Goal: Register for event/course

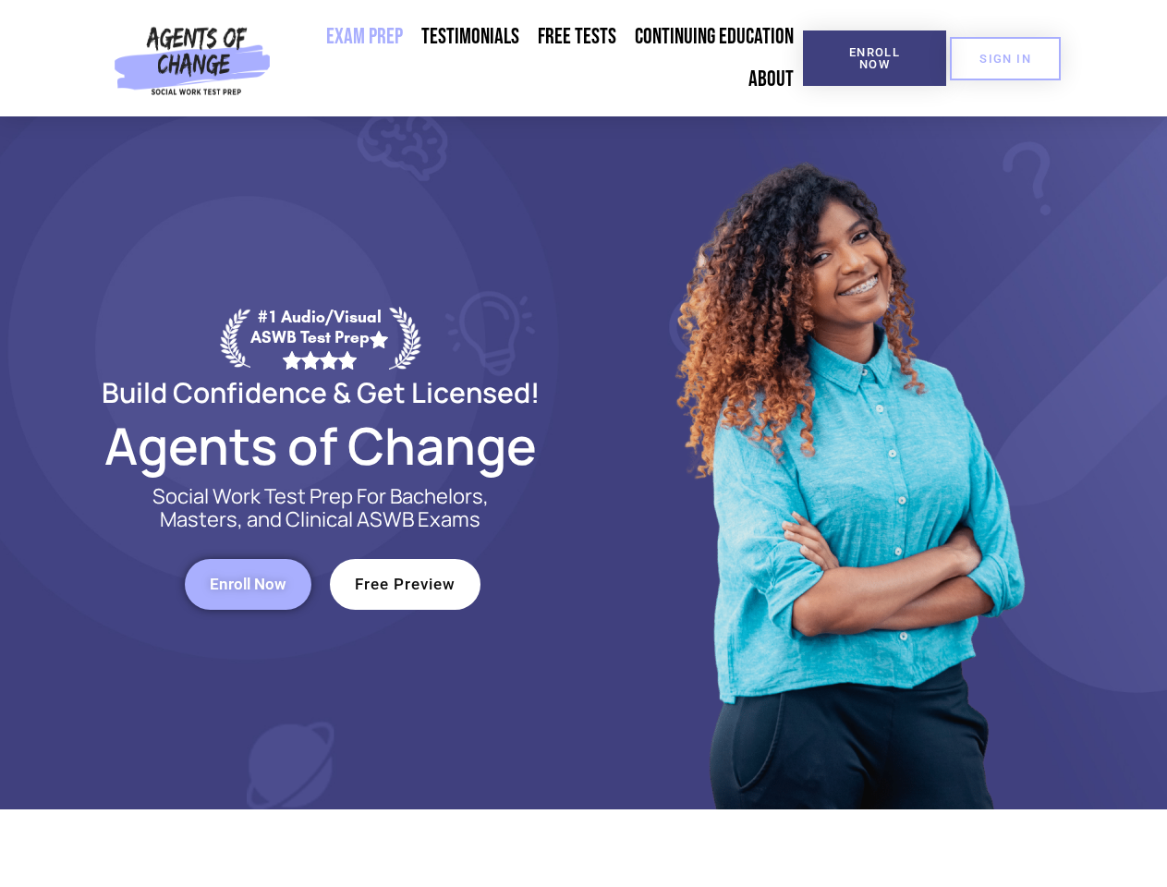
click at [584, 444] on div at bounding box center [847, 462] width 527 height 693
click at [874, 58] on span "Enroll Now" at bounding box center [875, 58] width 84 height 24
click at [1005, 58] on span "SIGN IN" at bounding box center [1006, 59] width 52 height 12
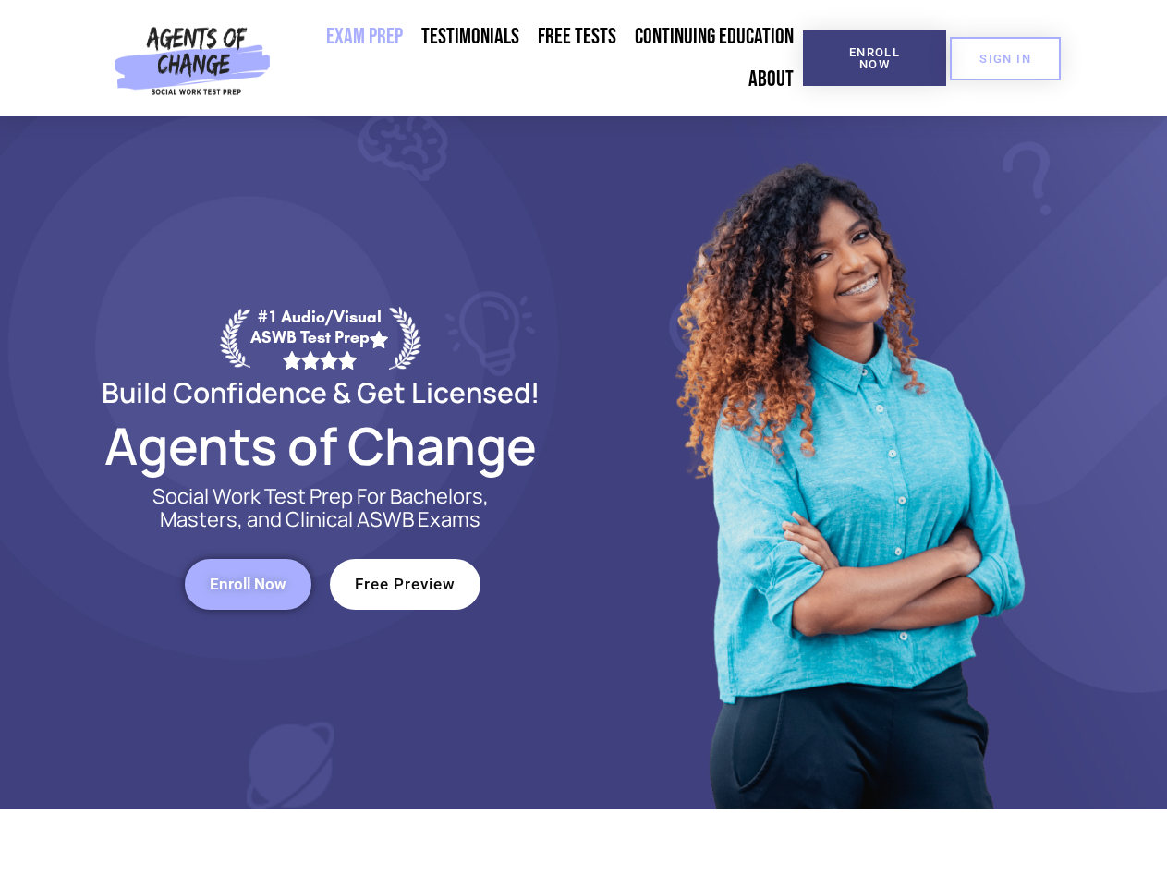
click at [248, 584] on span "Enroll Now" at bounding box center [248, 585] width 77 height 16
click at [405, 584] on span "Free Preview" at bounding box center [405, 585] width 101 height 16
